Goal: Task Accomplishment & Management: Use online tool/utility

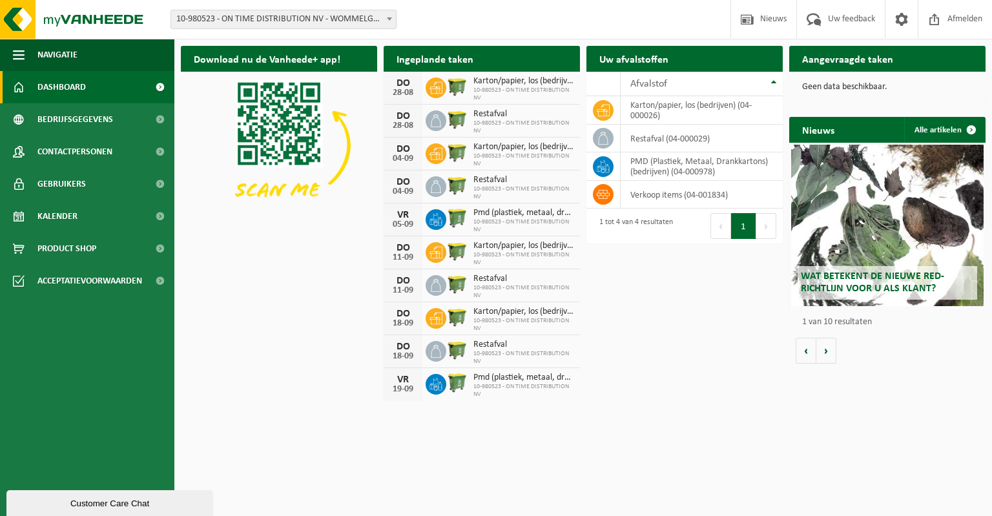
click at [420, 60] on h2 "Ingeplande taken" at bounding box center [435, 58] width 103 height 25
click at [85, 211] on link "Kalender" at bounding box center [87, 216] width 174 height 32
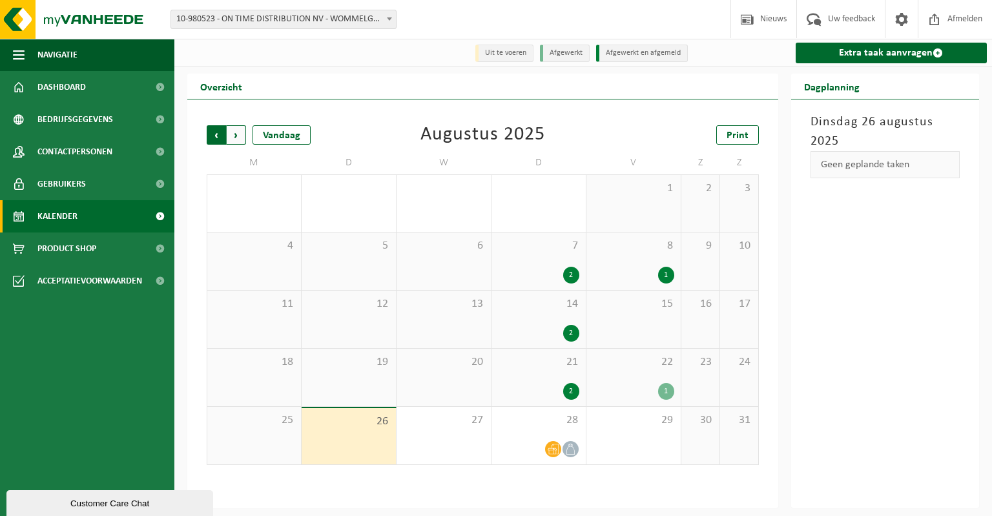
click at [230, 130] on span "Volgende" at bounding box center [236, 134] width 19 height 19
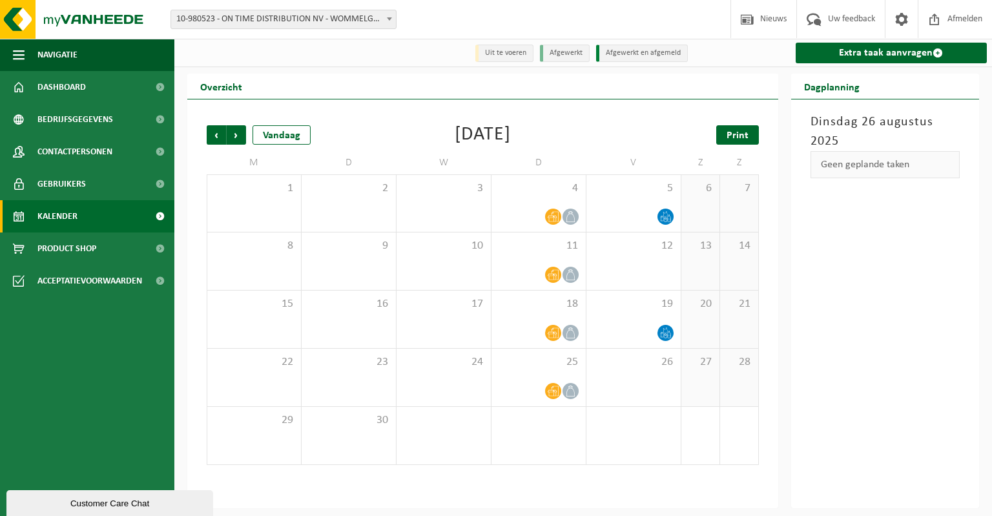
click at [734, 133] on span "Print" at bounding box center [738, 135] width 22 height 10
